Goal: Task Accomplishment & Management: Manage account settings

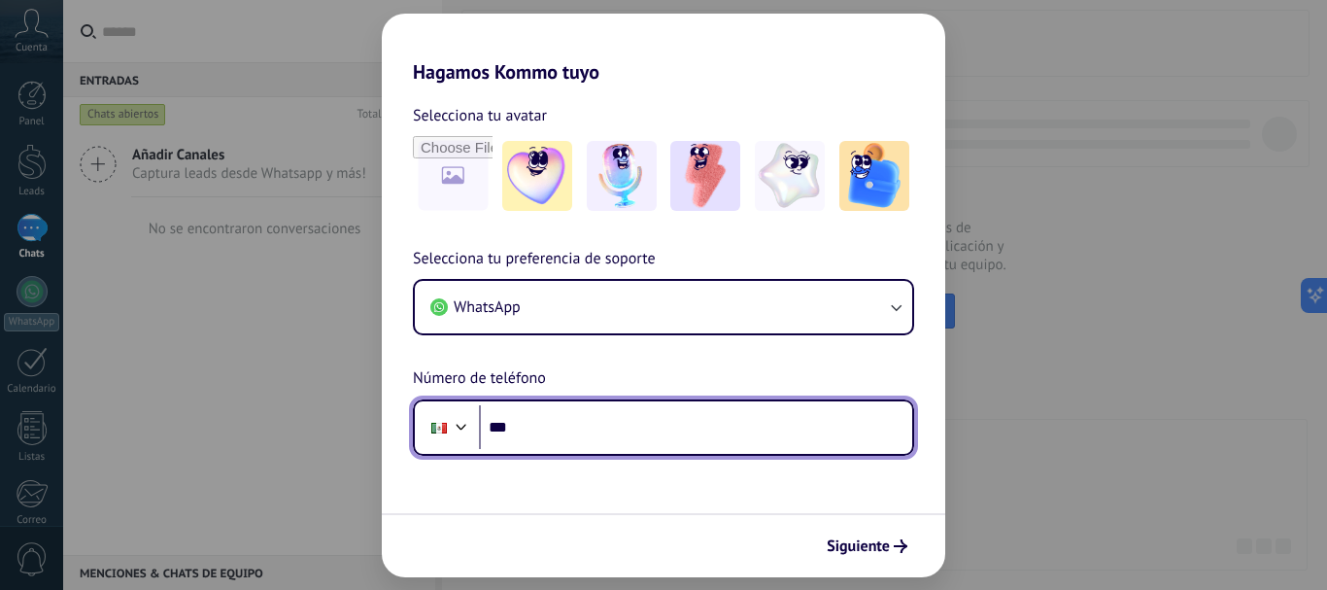
click at [661, 430] on input "***" at bounding box center [695, 427] width 433 height 45
type input "**********"
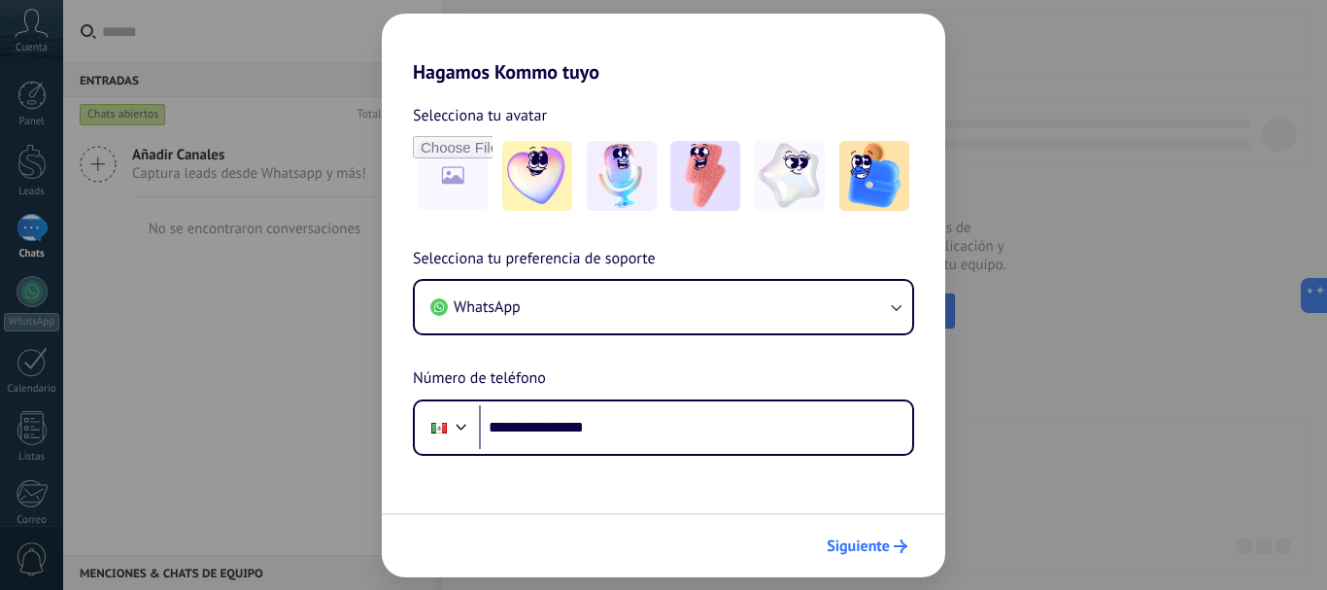
click at [887, 539] on span "Siguiente" at bounding box center [858, 546] width 63 height 14
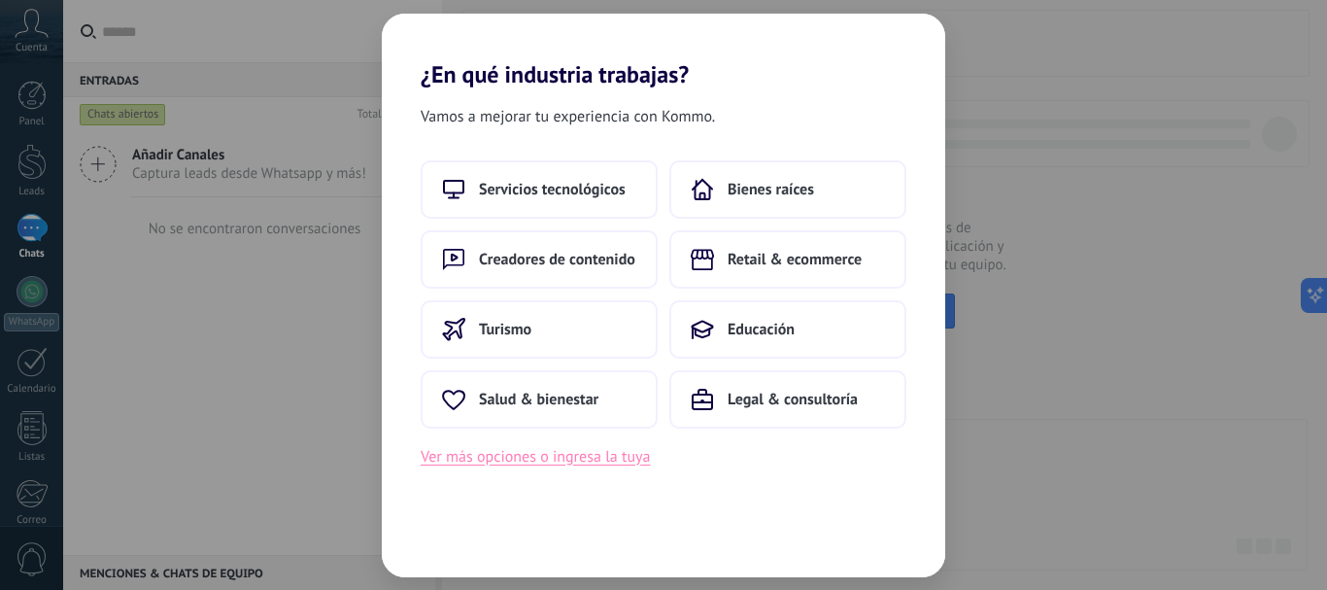
click at [516, 463] on button "Ver más opciones o ingresa la tuya" at bounding box center [535, 456] width 229 height 25
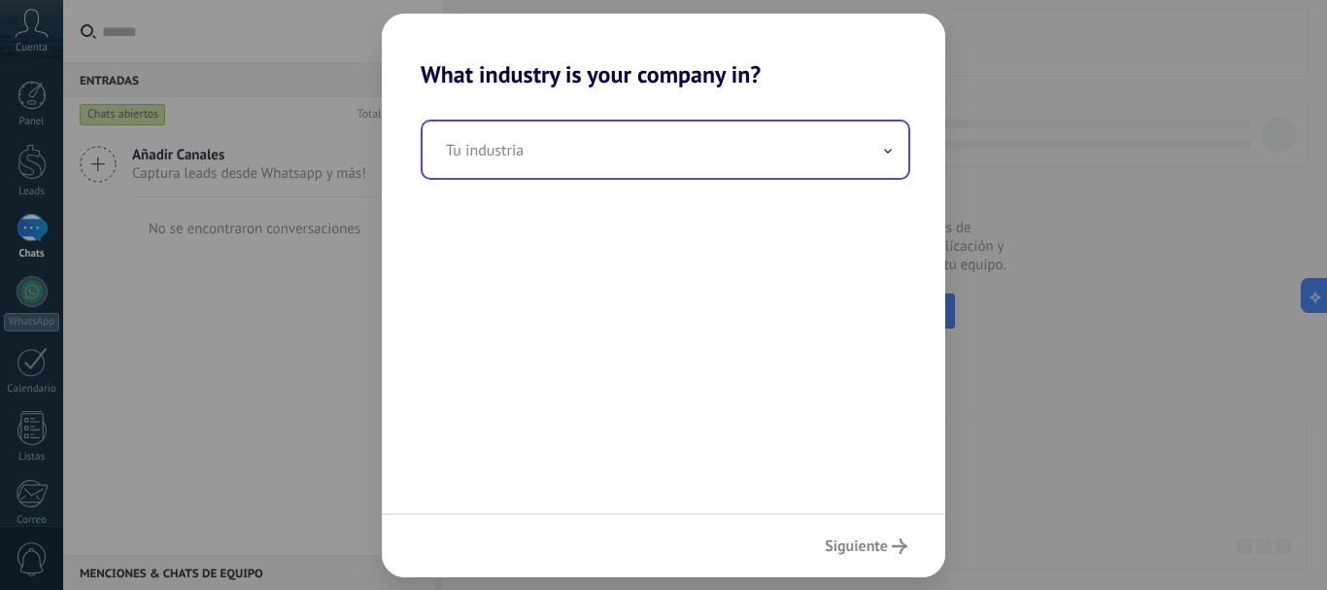
click at [587, 174] on input "text" at bounding box center [666, 149] width 486 height 56
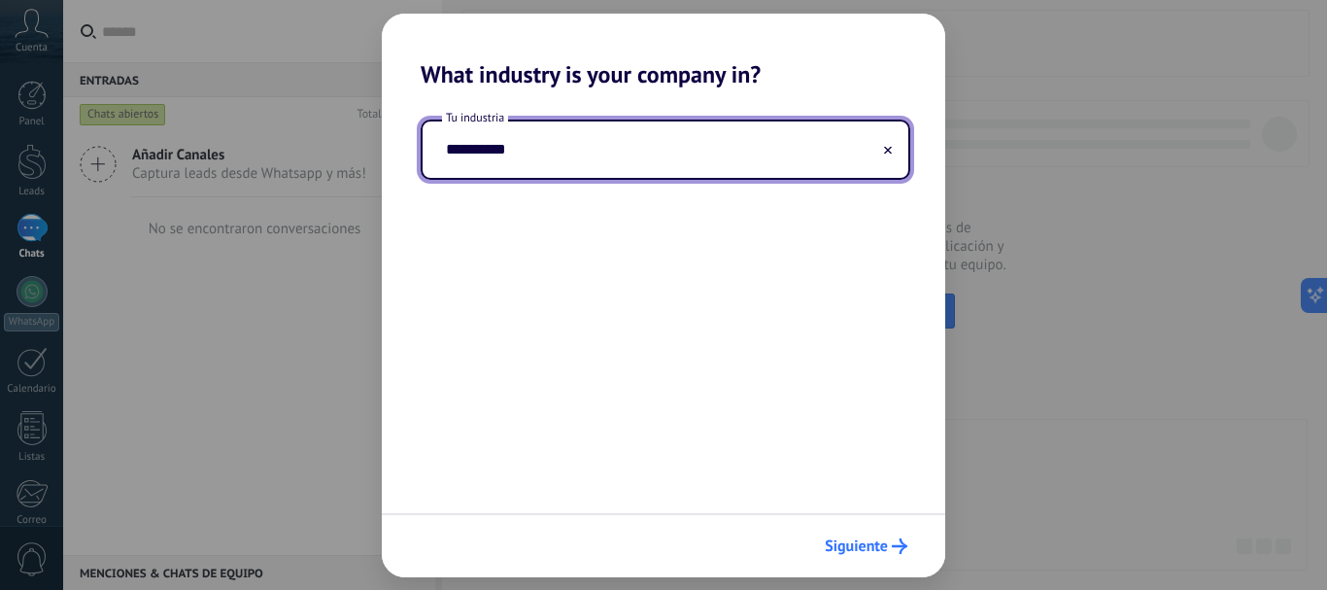
type input "**********"
click at [894, 557] on button "Siguiente" at bounding box center [866, 546] width 100 height 33
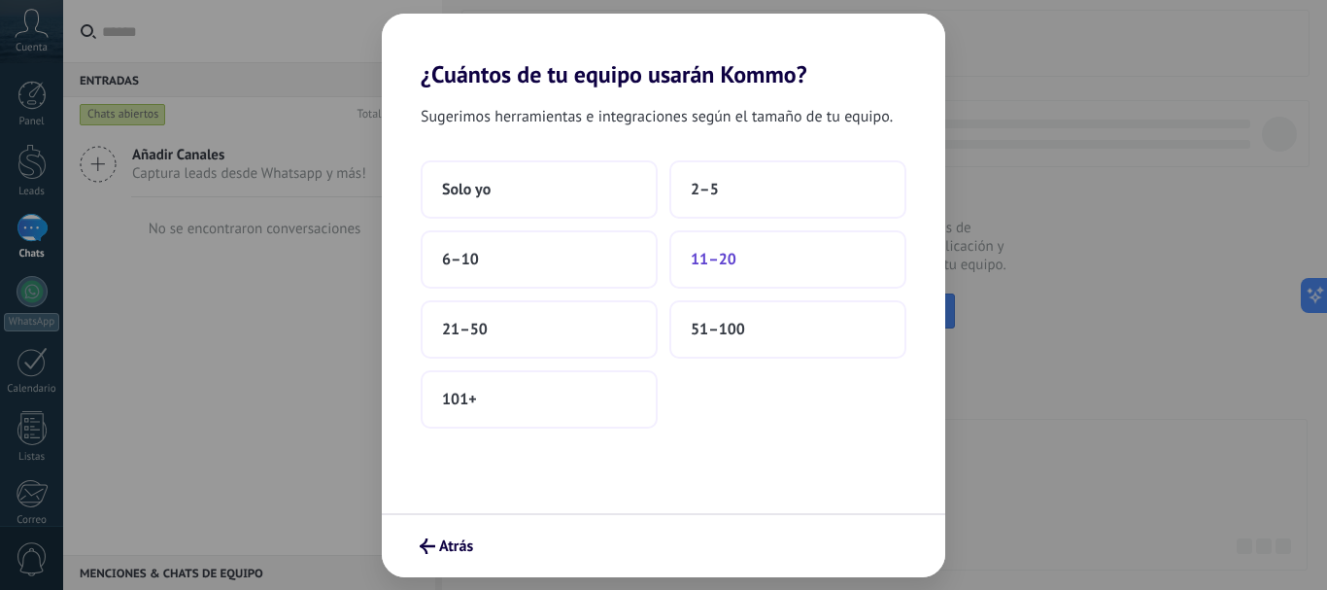
click at [719, 251] on span "11–20" at bounding box center [714, 259] width 46 height 19
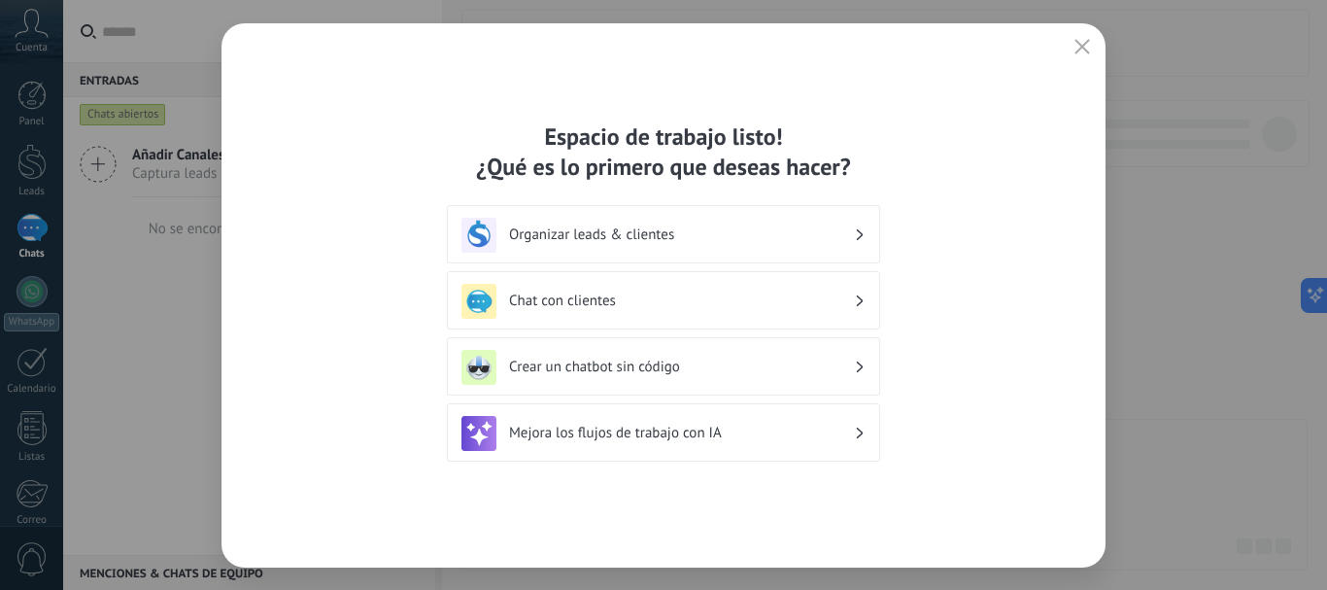
click at [856, 222] on div "Organizar leads & clientes" at bounding box center [664, 235] width 404 height 35
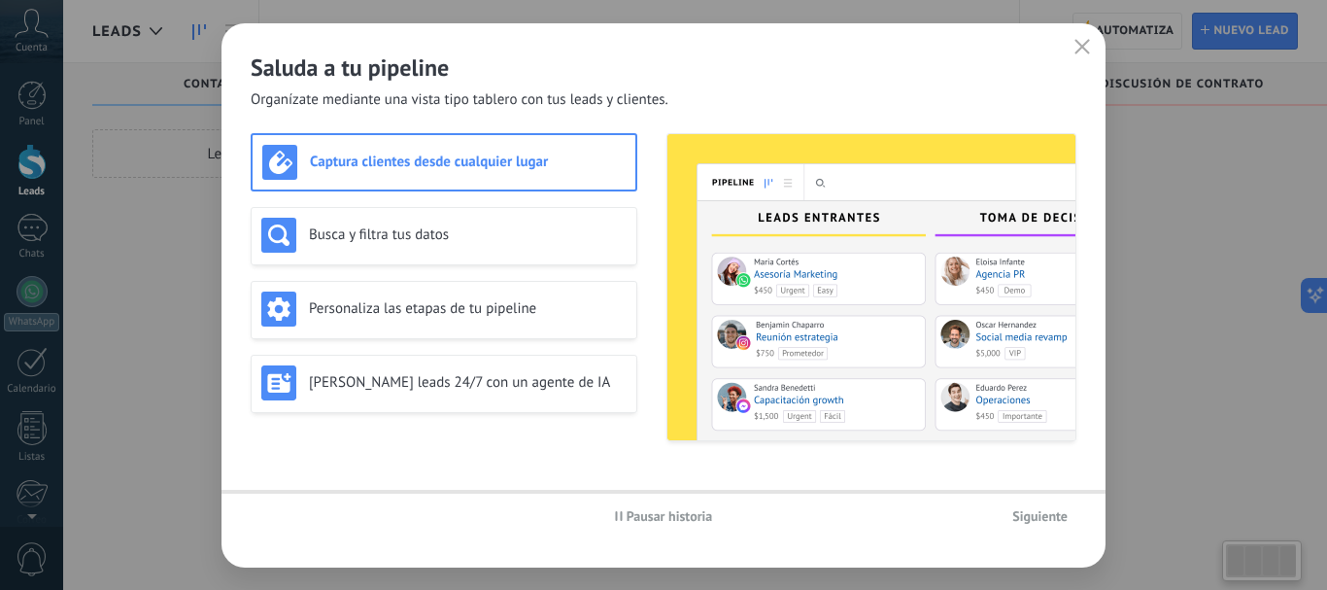
click at [1084, 35] on button "button" at bounding box center [1082, 47] width 25 height 27
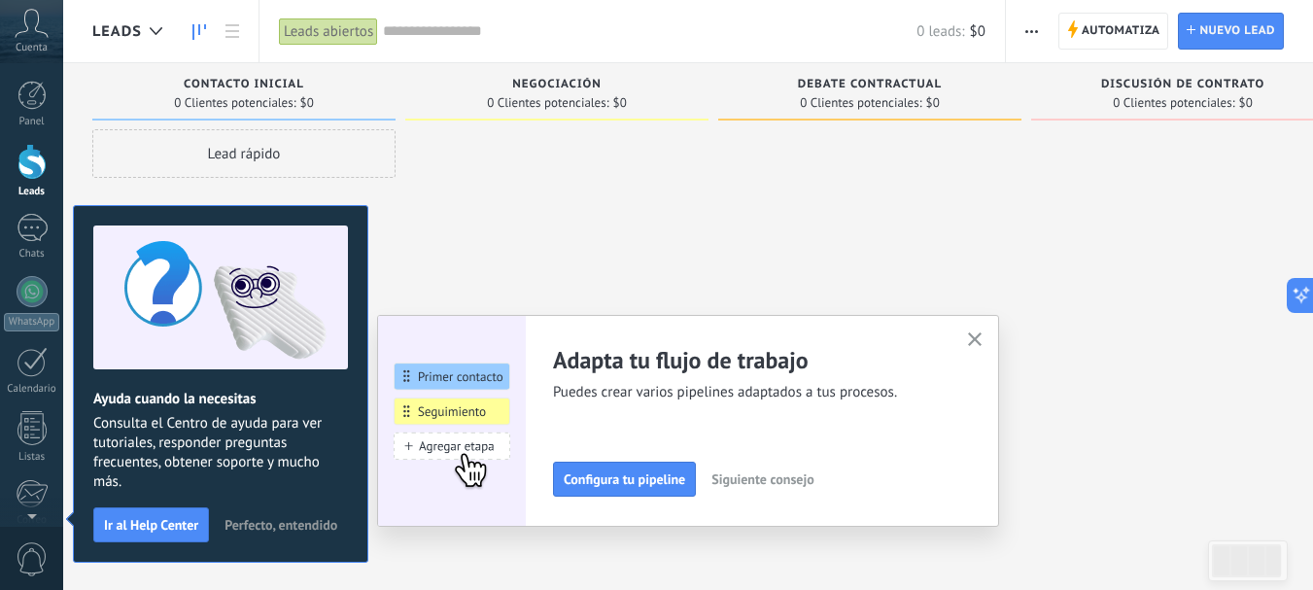
click at [982, 327] on div "Adapta tu flujo de trabajo Puedes crear varios pipelines adaptados a tus proces…" at bounding box center [688, 421] width 622 height 212
click at [978, 339] on icon "button" at bounding box center [975, 339] width 15 height 15
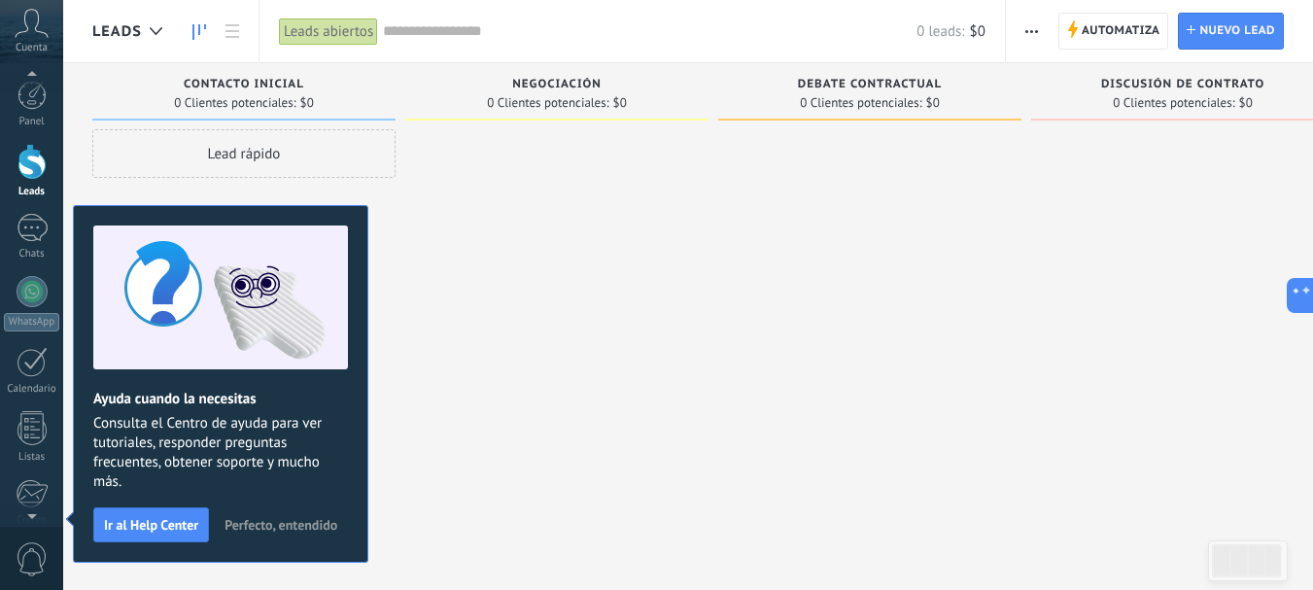
scroll to position [6, 0]
click at [293, 526] on span "Perfecto, entendido" at bounding box center [280, 525] width 113 height 14
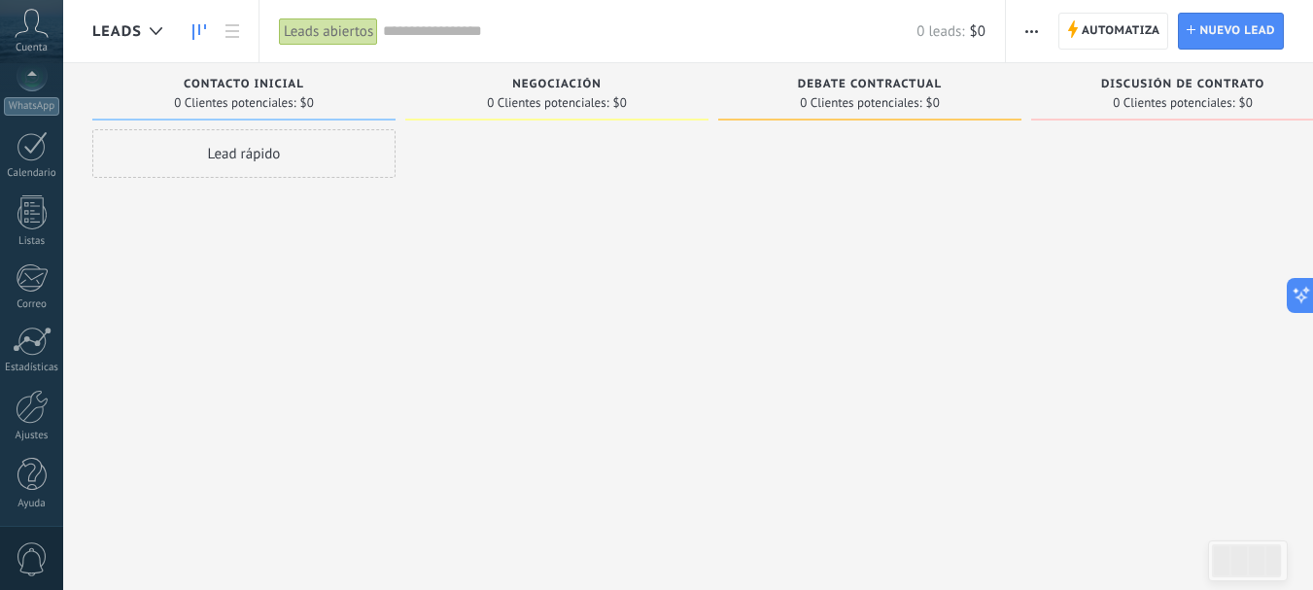
scroll to position [219, 0]
click at [22, 416] on div at bounding box center [32, 404] width 33 height 34
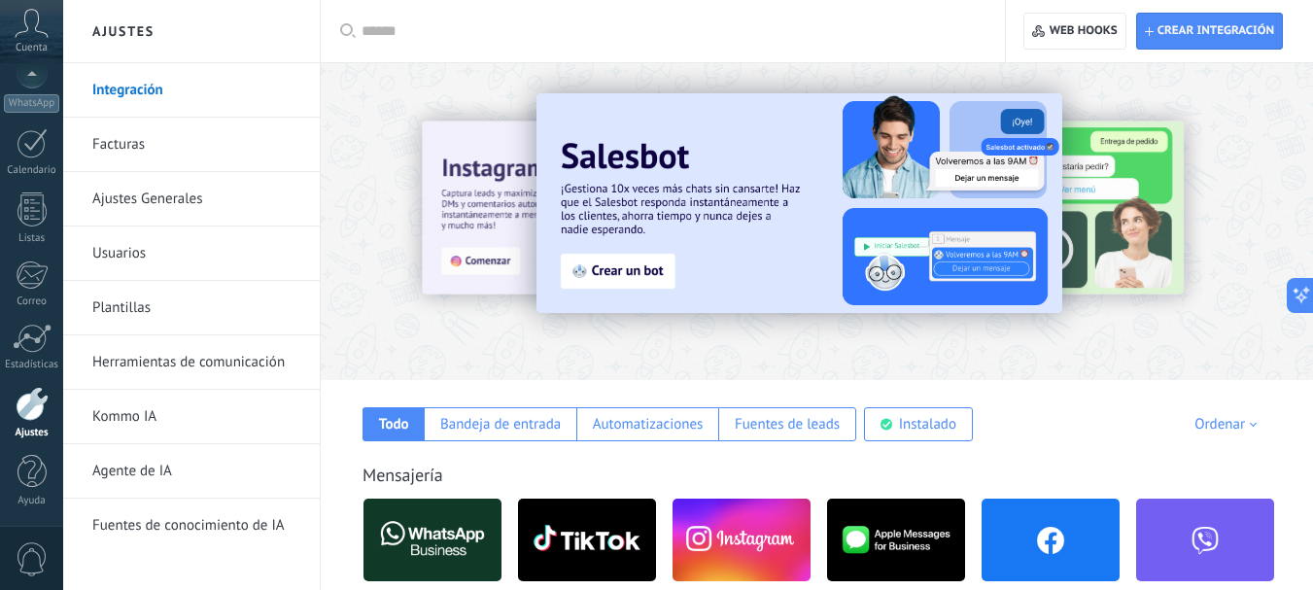
click at [0, 387] on link "Ajustes" at bounding box center [31, 413] width 63 height 52
click at [141, 301] on link "Plantillas" at bounding box center [196, 308] width 208 height 54
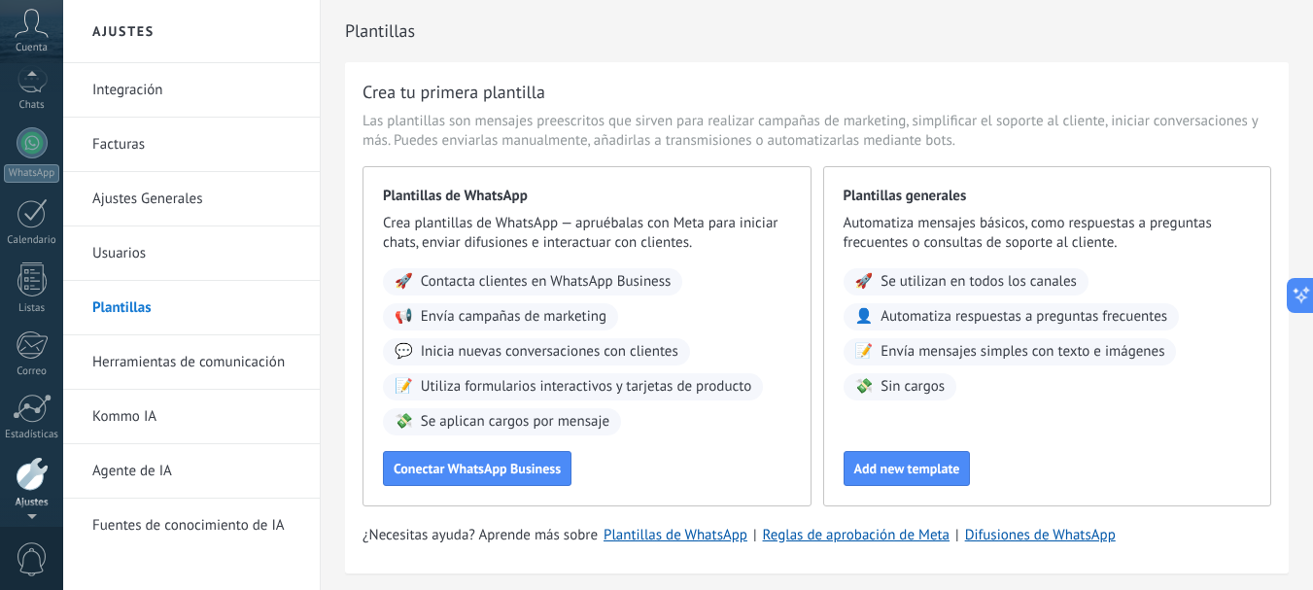
scroll to position [219, 0]
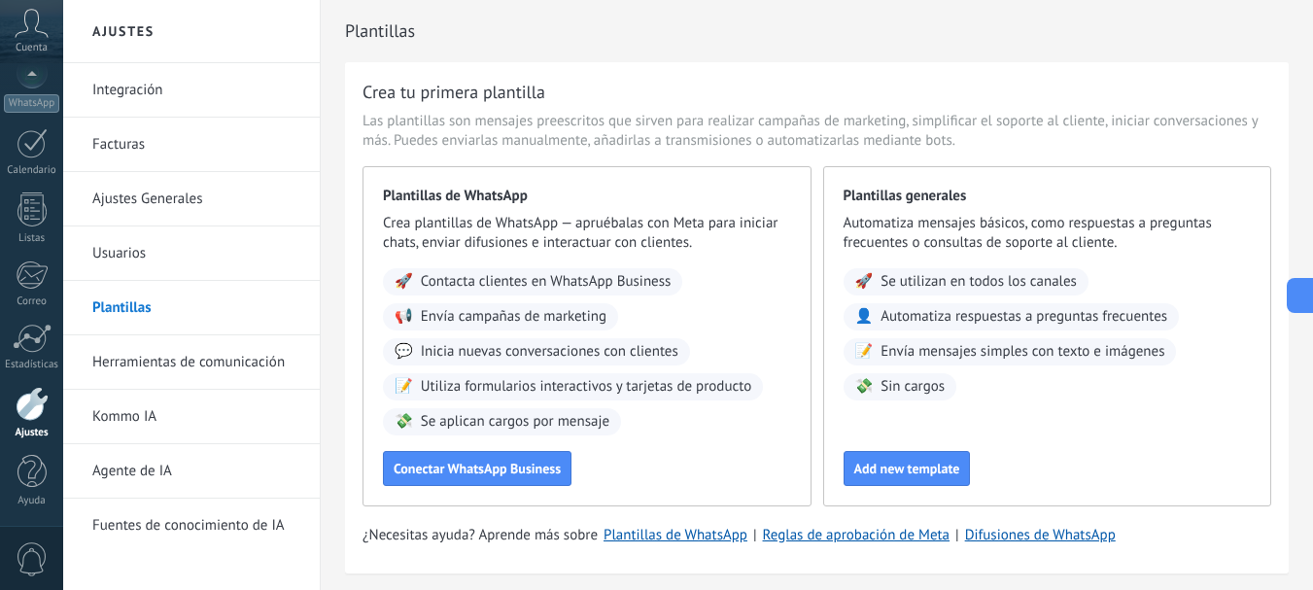
click at [257, 95] on link "Integración" at bounding box center [196, 90] width 208 height 54
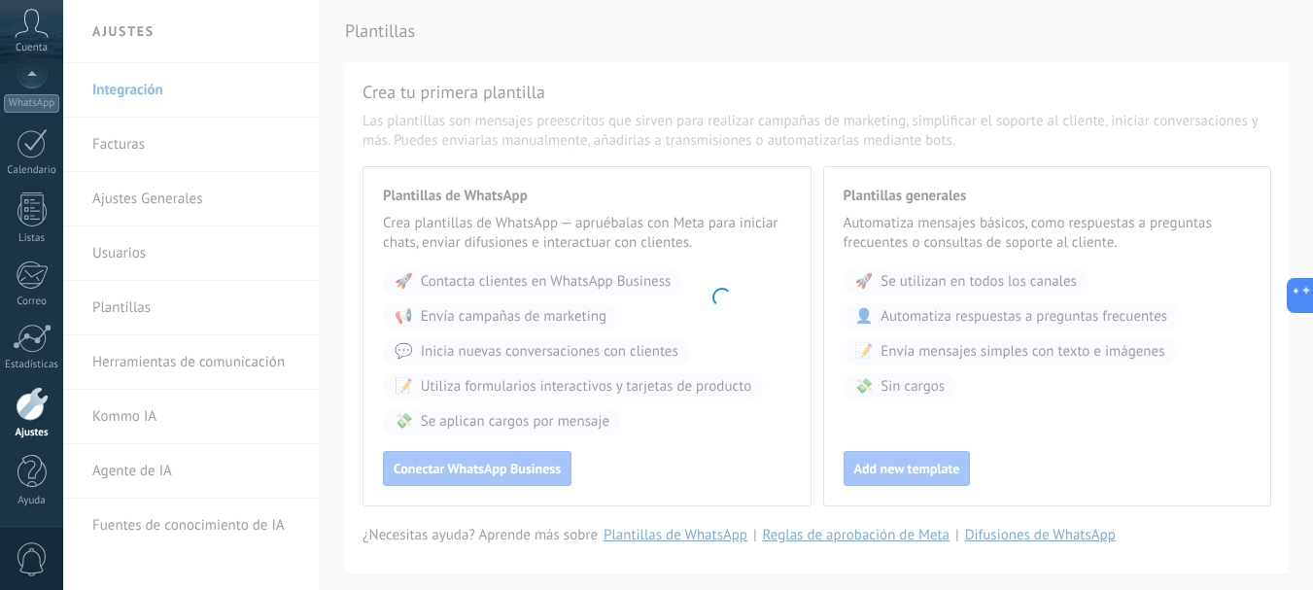
click at [257, 95] on body ".abccls-1,.abccls-2{fill-rule:evenodd}.abccls-2{fill:#fff} .abfcls-1{fill:none}…" at bounding box center [656, 295] width 1313 height 590
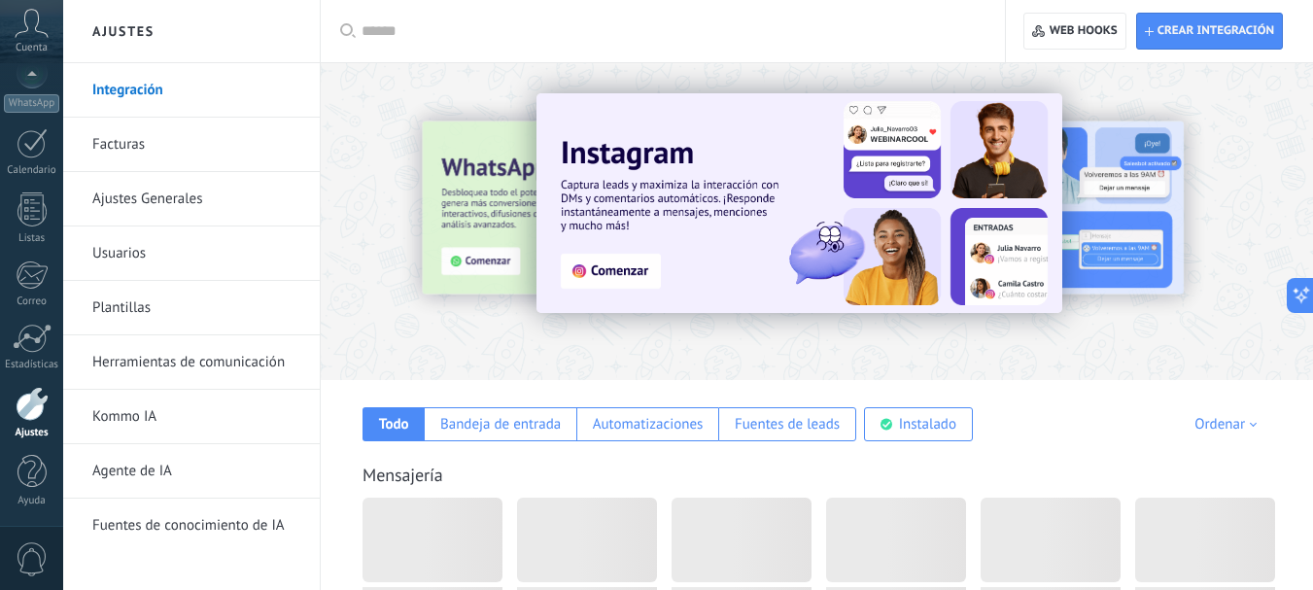
click at [257, 95] on body ".abccls-1,.abccls-2{fill-rule:evenodd}.abccls-2{fill:#fff} .abfcls-1{fill:none}…" at bounding box center [656, 295] width 1313 height 590
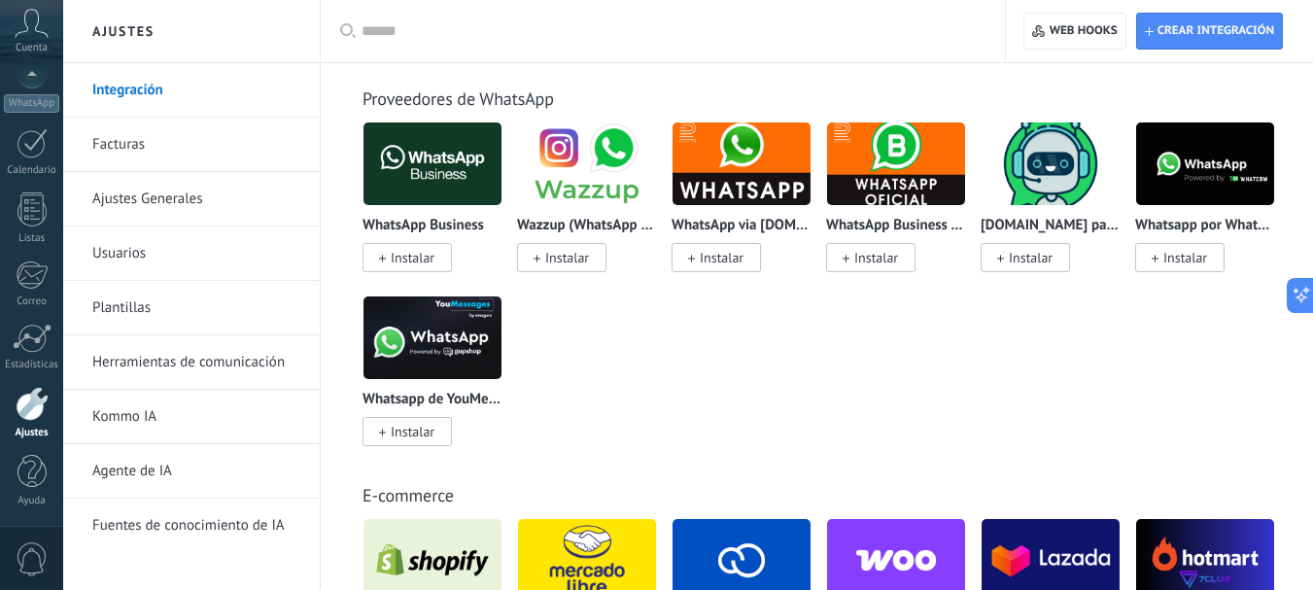
scroll to position [758, 0]
